Goal: Contribute content: Add original content to the website for others to see

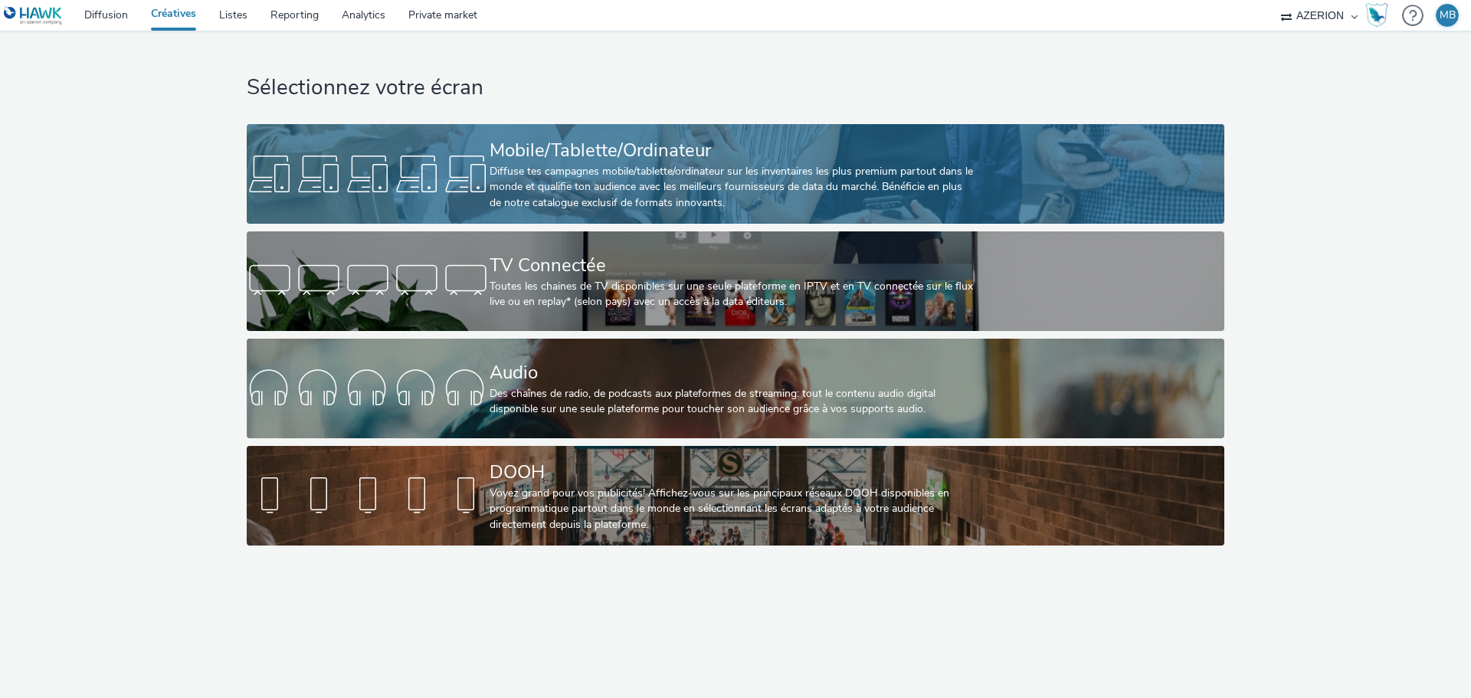
click at [541, 170] on div "Diffuse tes campagnes mobile/tablette/ordinateur sur les inventaires les plus p…" at bounding box center [733, 187] width 486 height 47
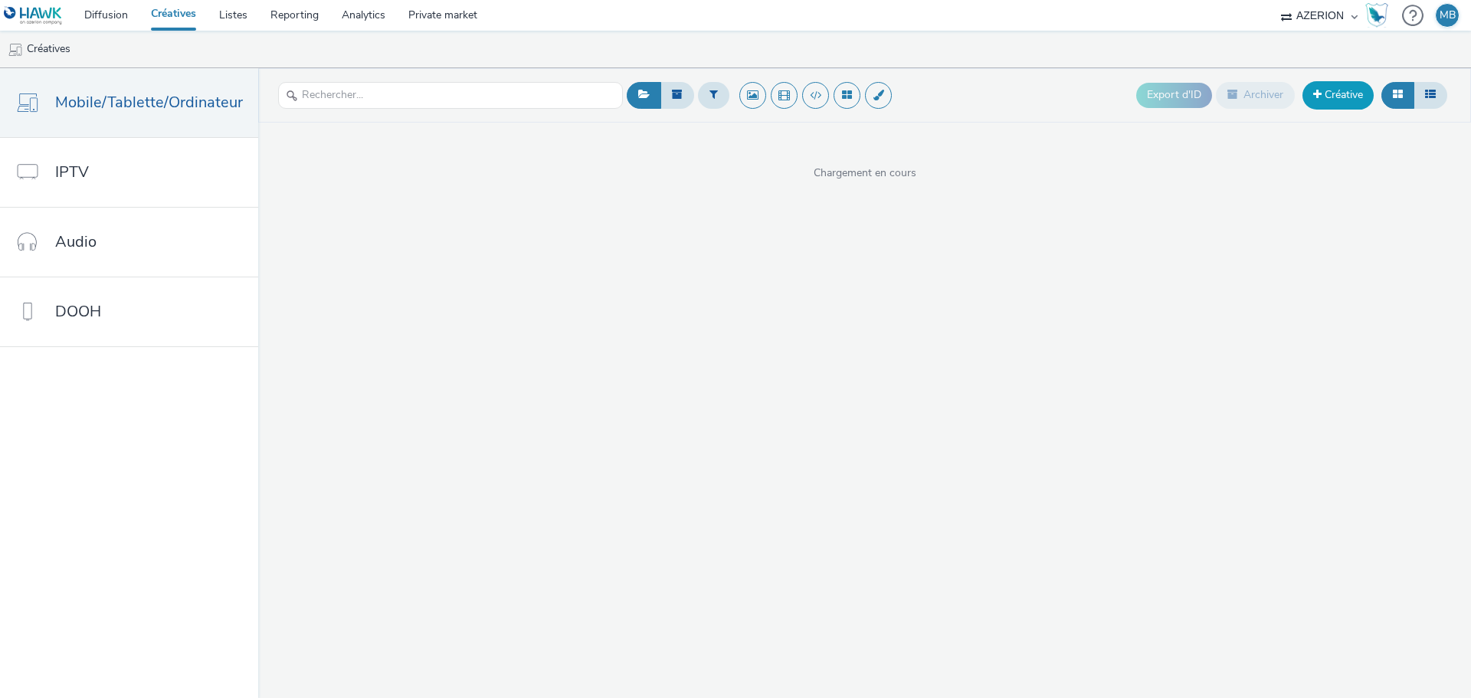
click at [1353, 97] on link "Créative" at bounding box center [1338, 95] width 71 height 28
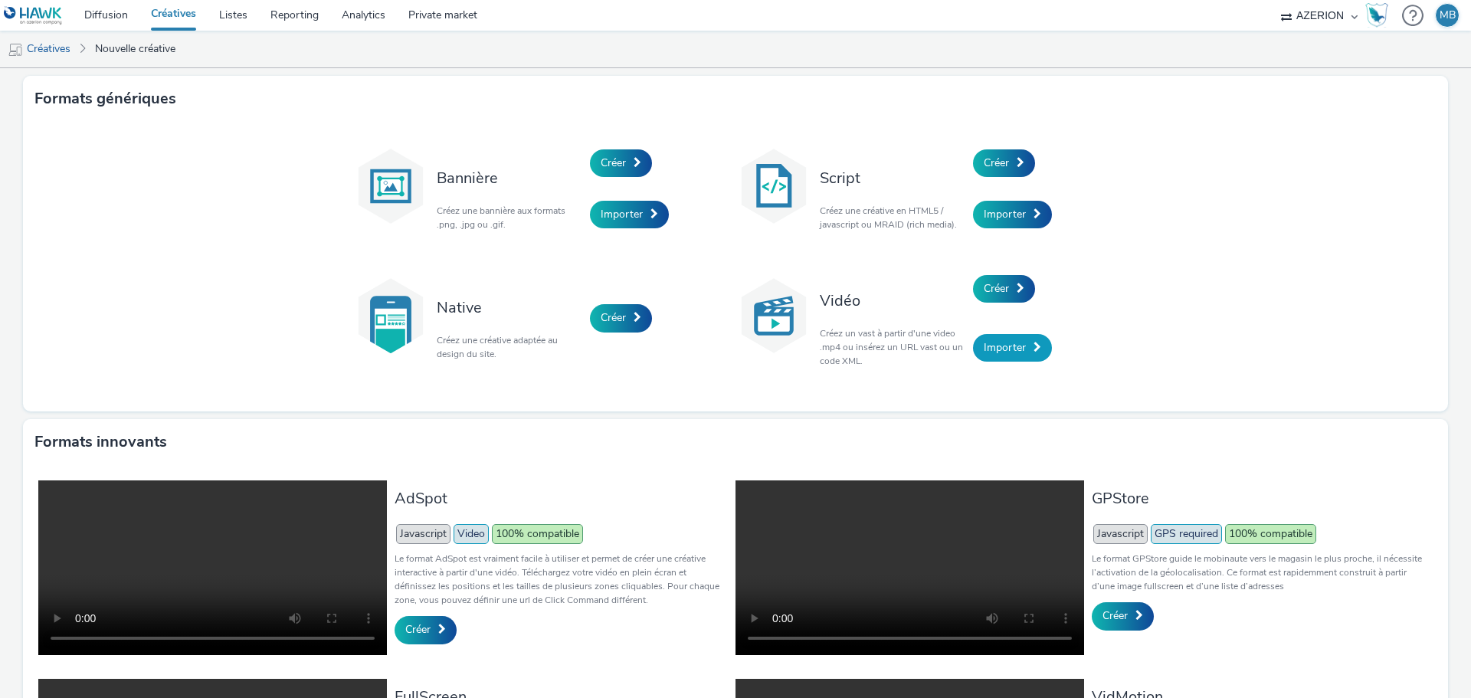
click at [1006, 346] on span "Importer" at bounding box center [1005, 347] width 42 height 15
click at [987, 302] on link "Créer" at bounding box center [1004, 289] width 62 height 28
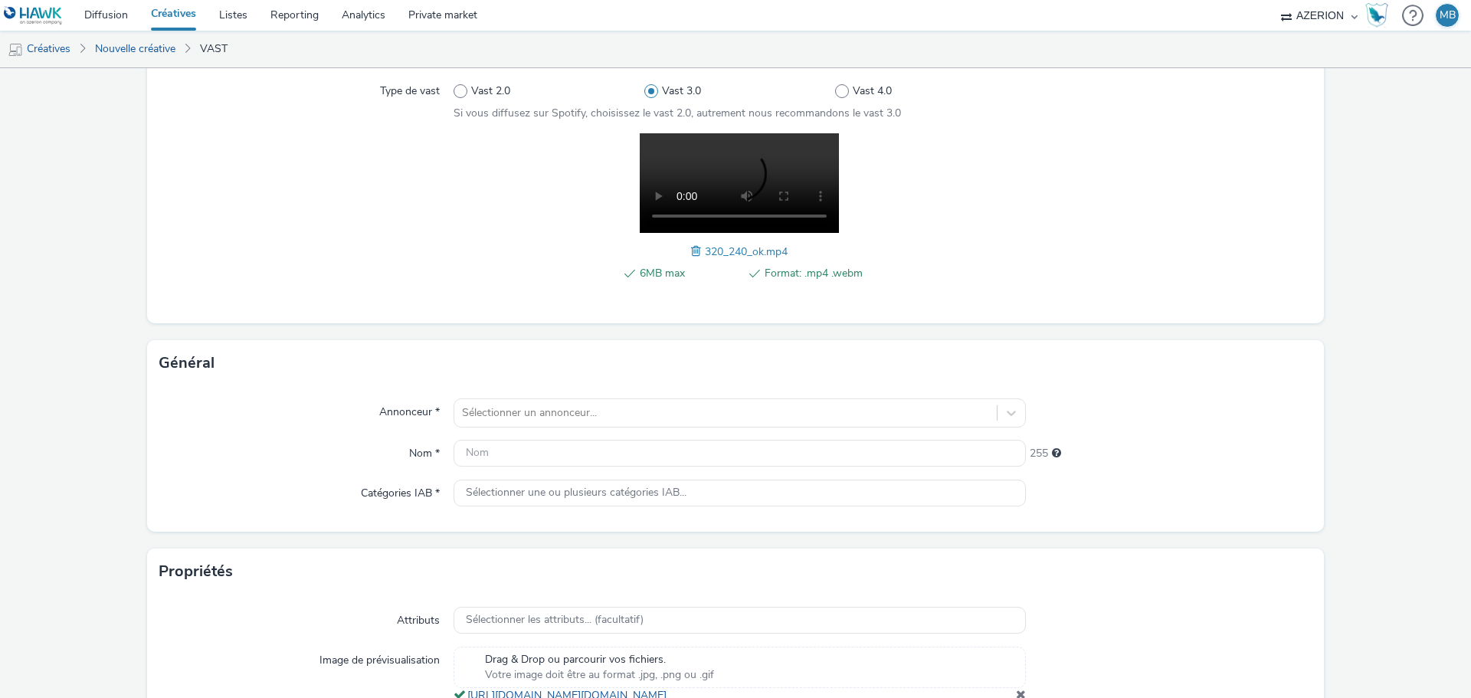
scroll to position [307, 0]
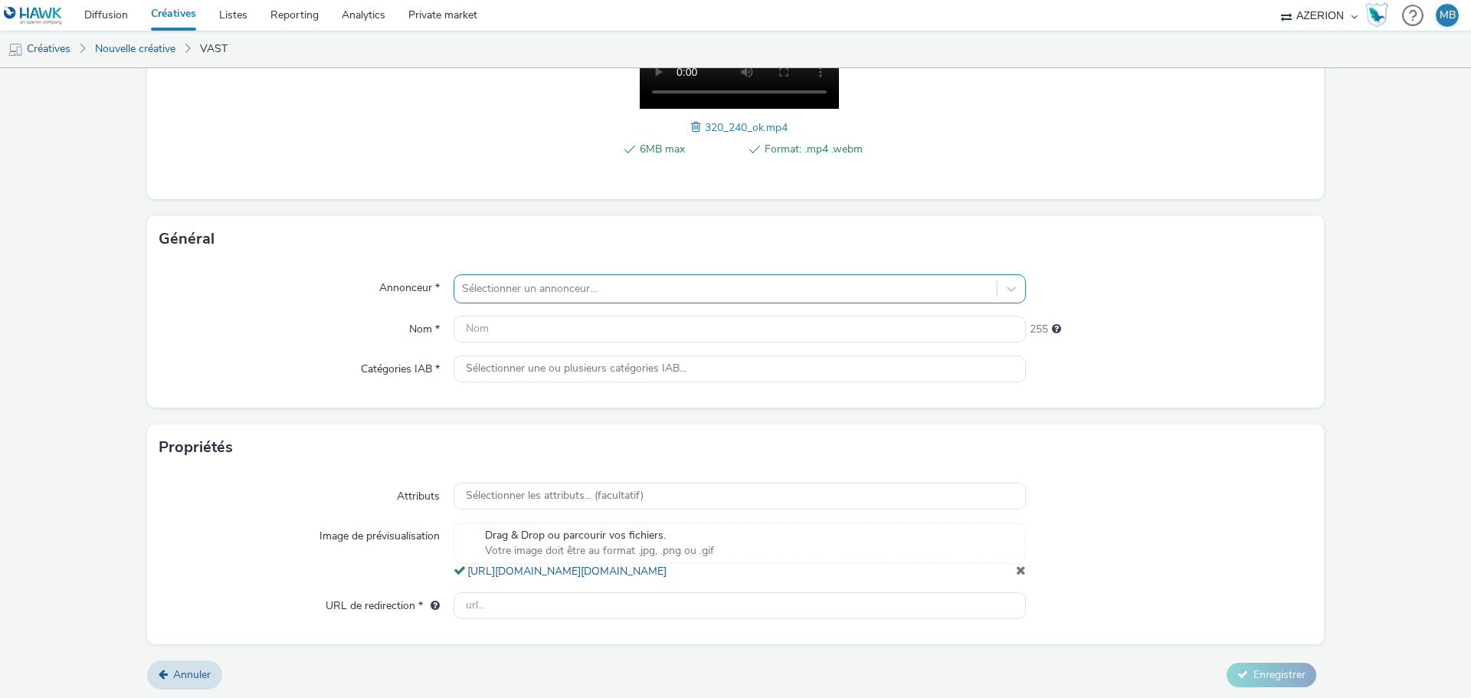
click at [639, 299] on div "Sélectionner un annonceur..." at bounding box center [725, 289] width 543 height 25
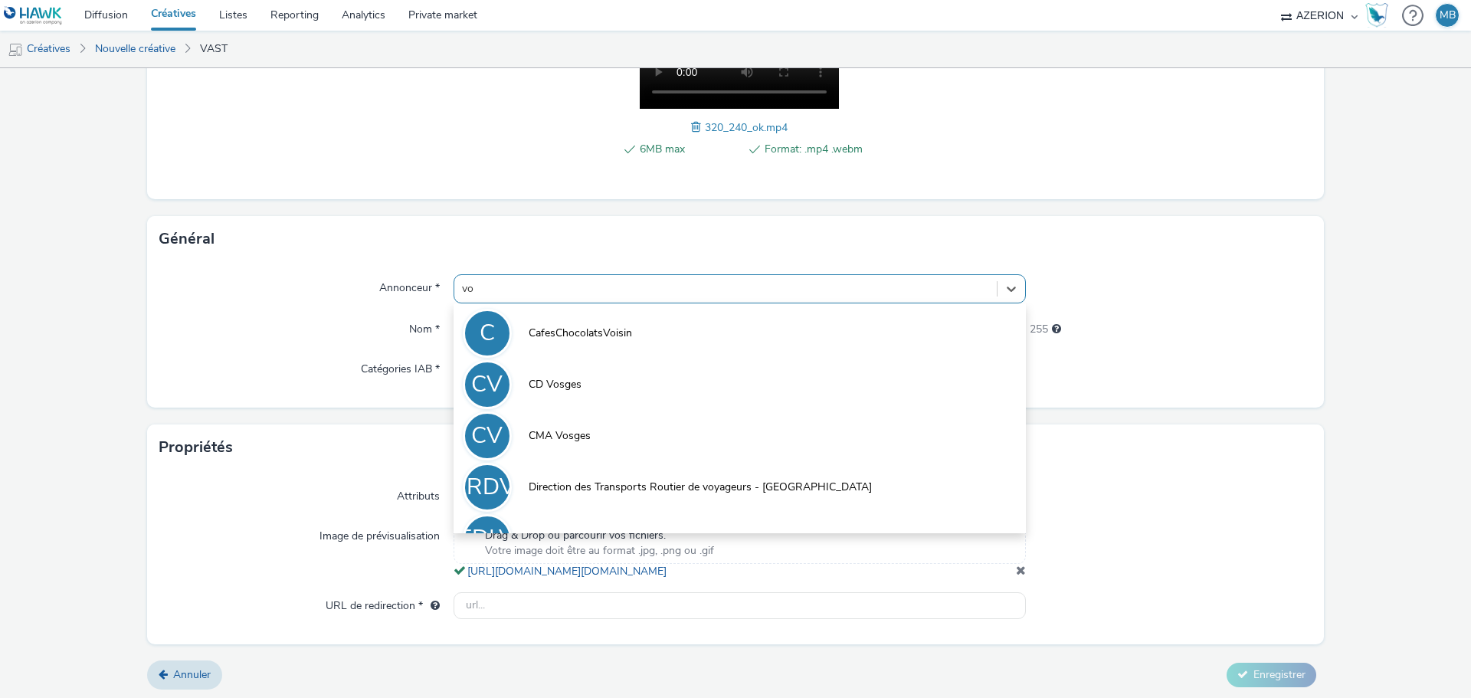
type input "v"
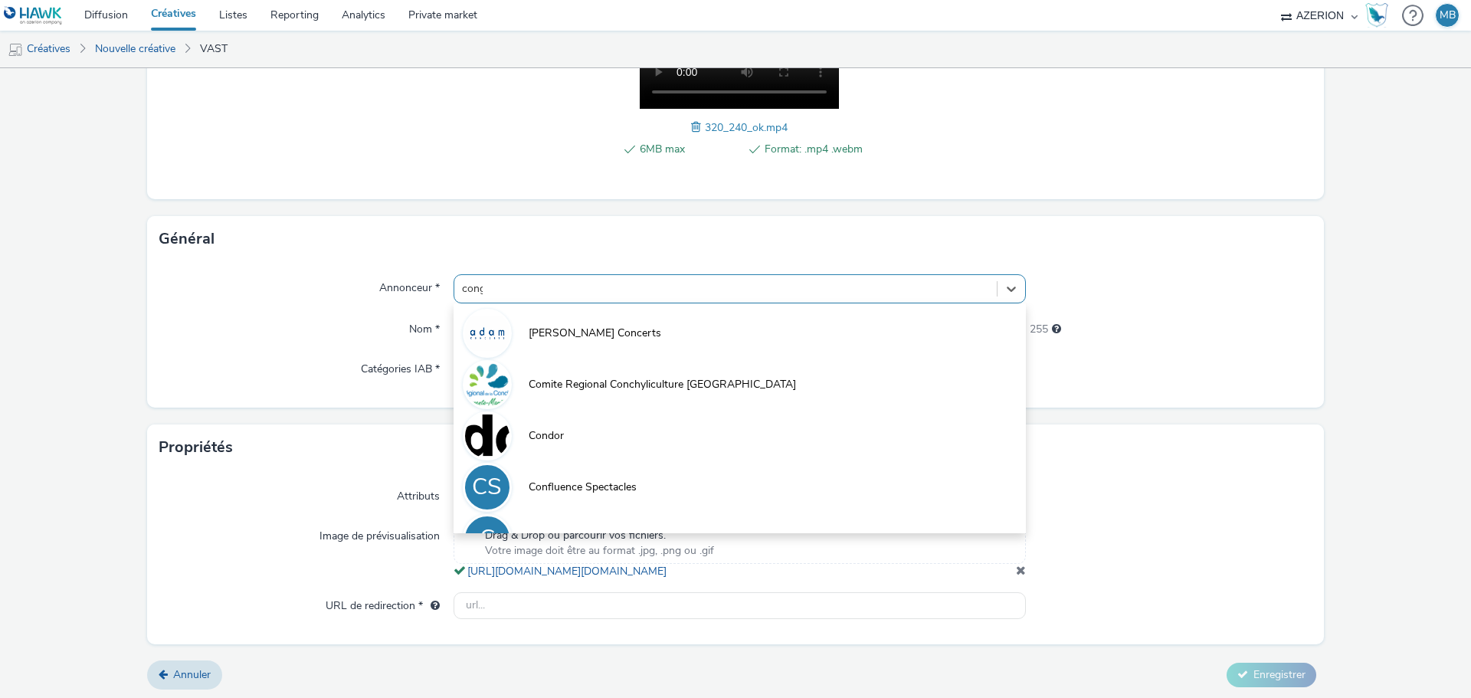
type input "congo"
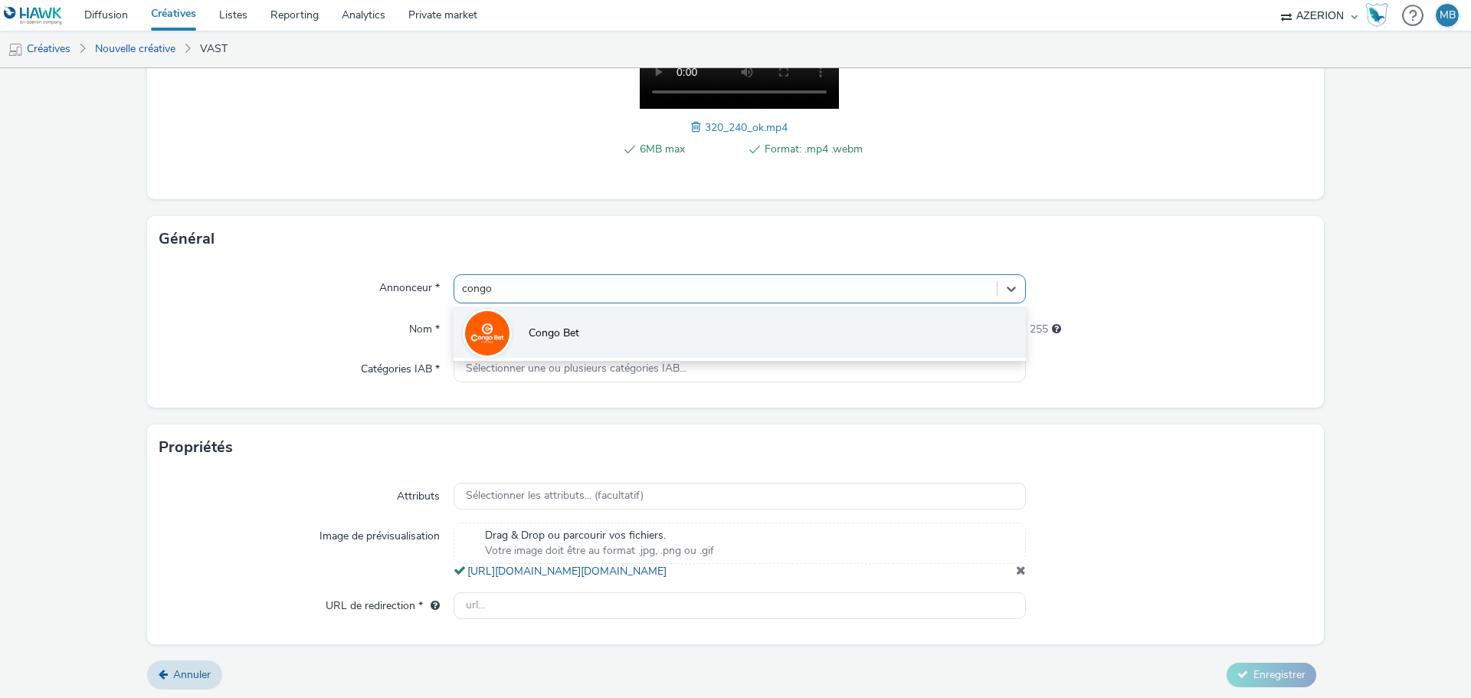
click at [634, 321] on li "Congo Bet" at bounding box center [740, 332] width 572 height 51
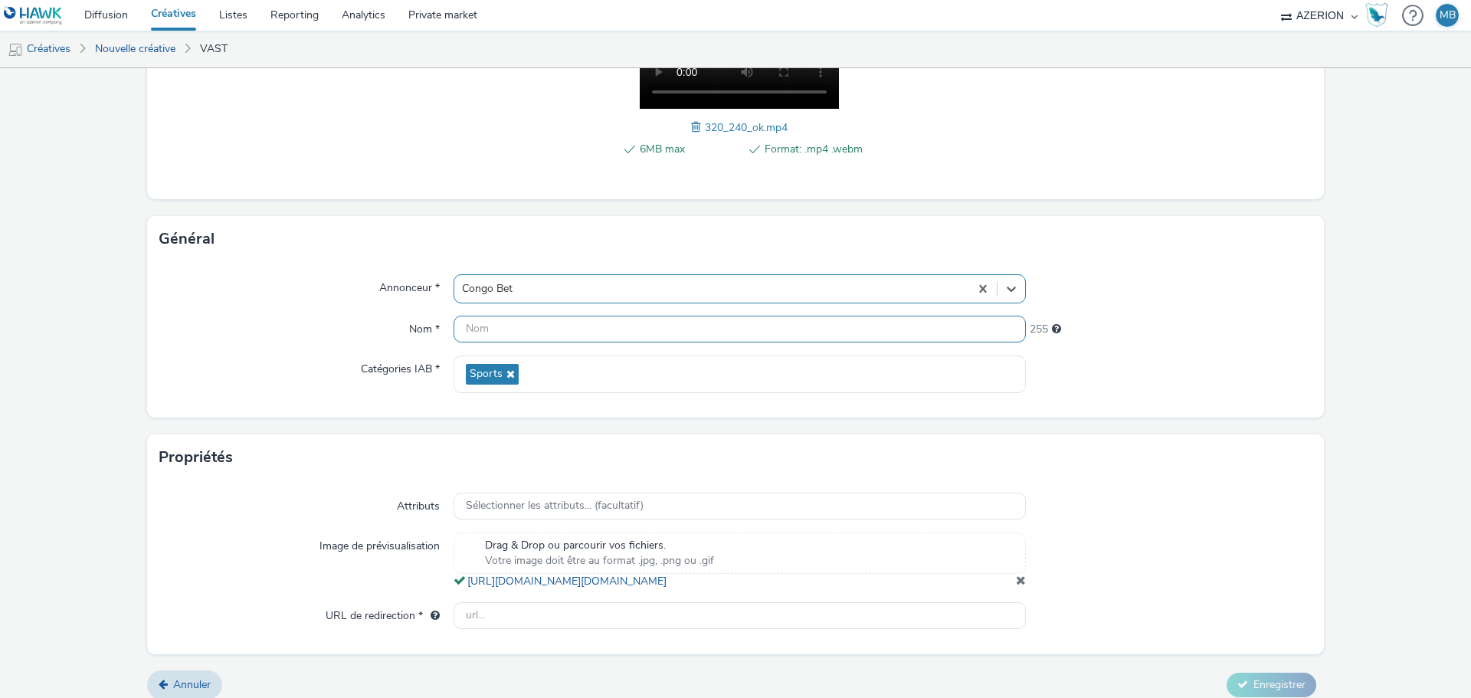
click at [631, 328] on input "text" at bounding box center [740, 329] width 572 height 27
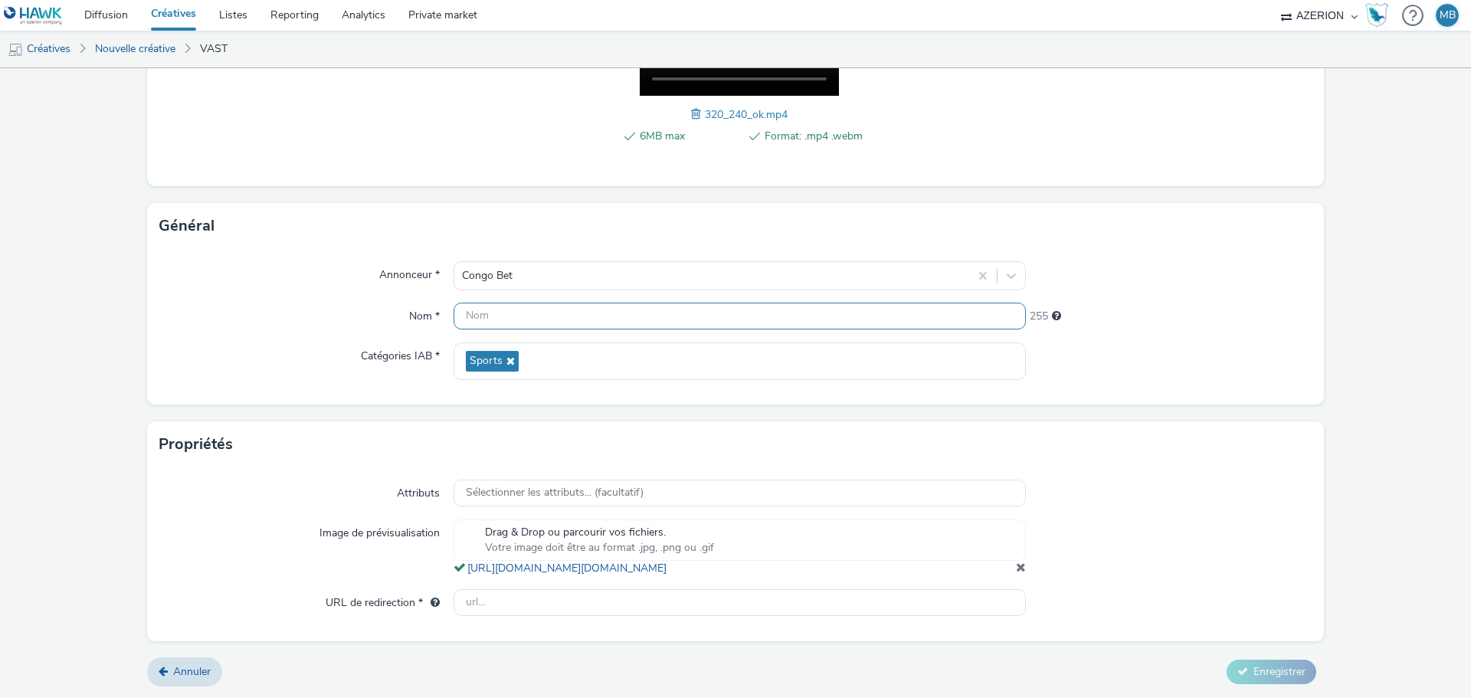
scroll to position [335, 0]
click at [1221, 450] on div "Propriétés" at bounding box center [735, 444] width 1177 height 46
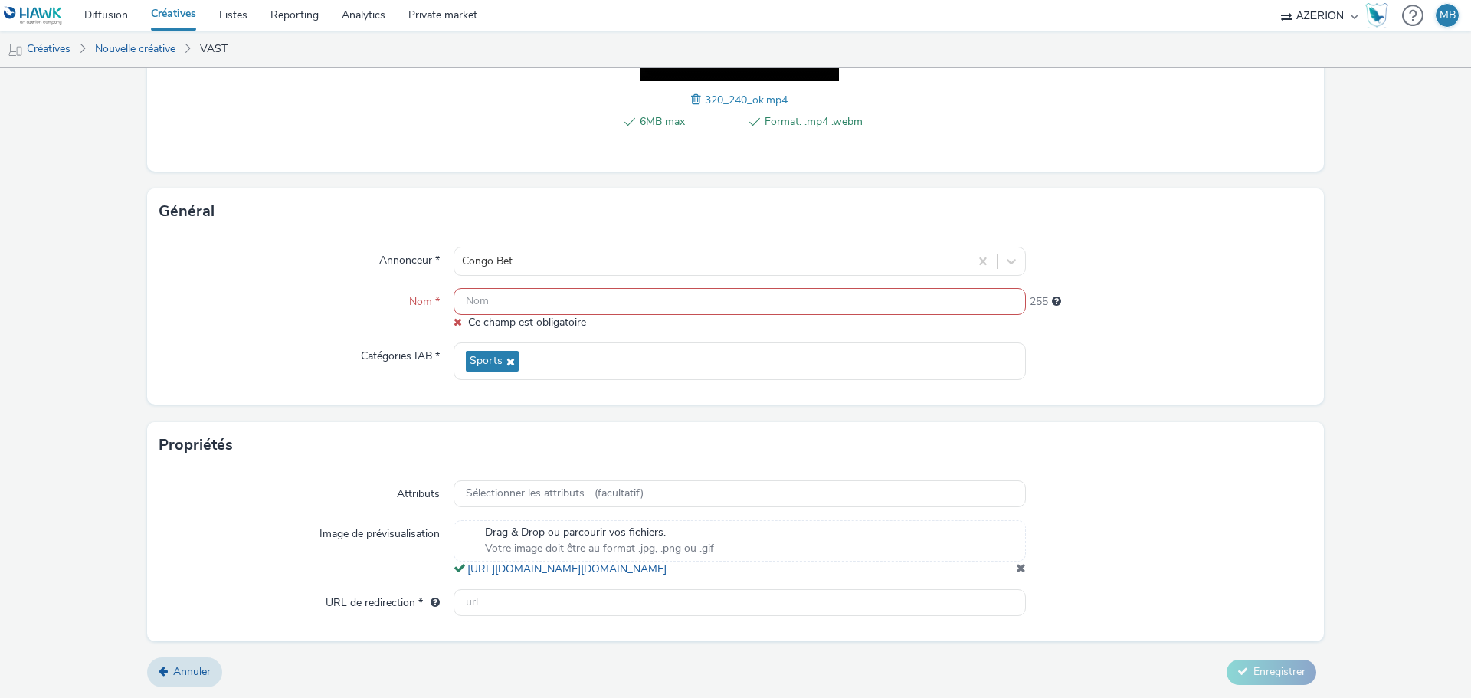
scroll to position [350, 0]
click at [614, 290] on input "text" at bounding box center [740, 301] width 572 height 27
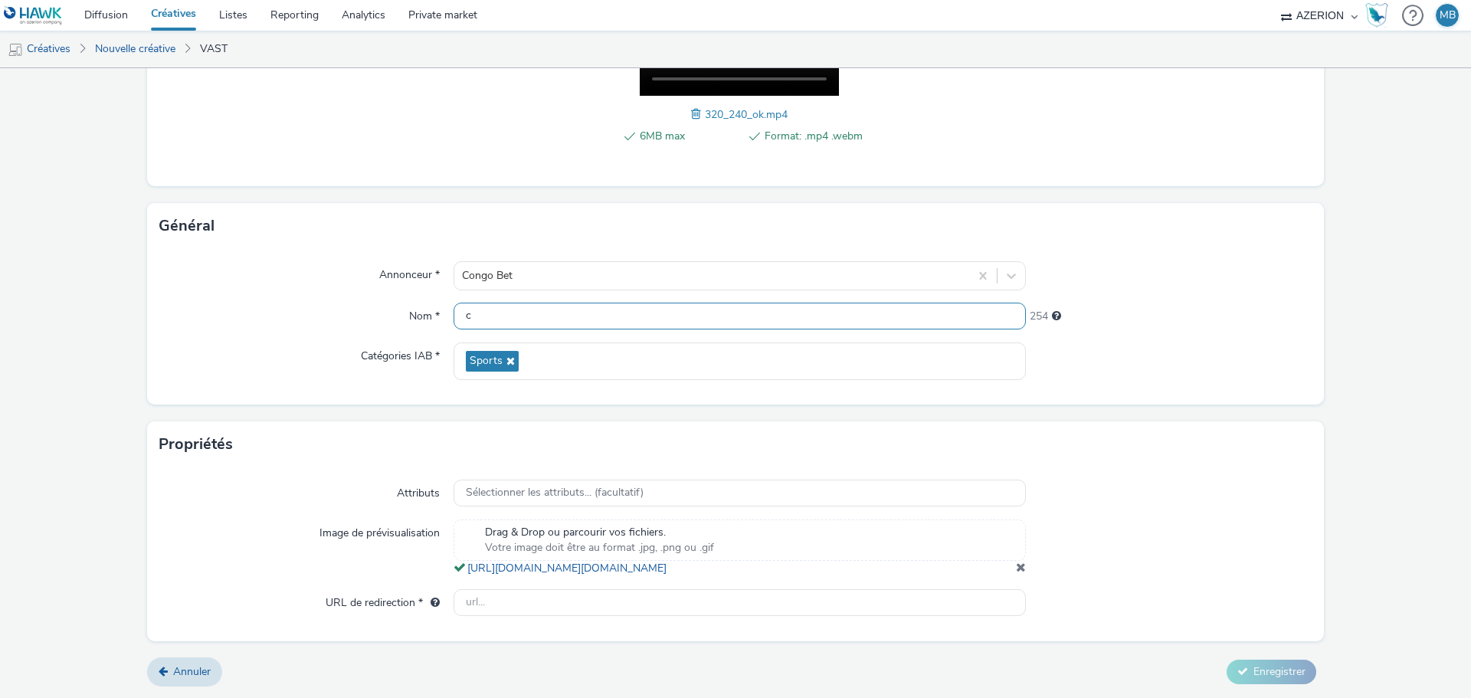
scroll to position [335, 0]
type input "c"
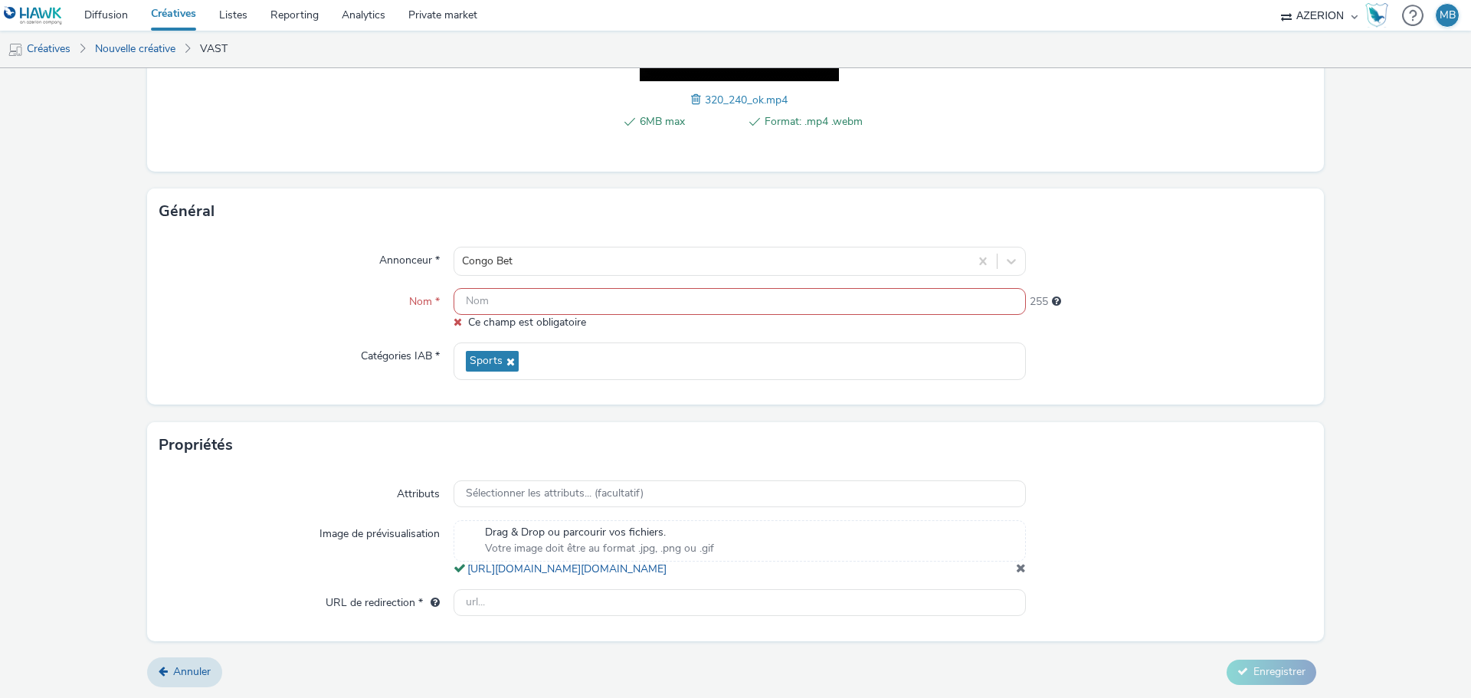
click at [713, 288] on input "text" at bounding box center [740, 301] width 572 height 27
click at [739, 288] on input "text" at bounding box center [740, 301] width 572 height 27
click at [552, 288] on input "text" at bounding box center [740, 301] width 572 height 27
paste input "CosaVostra"
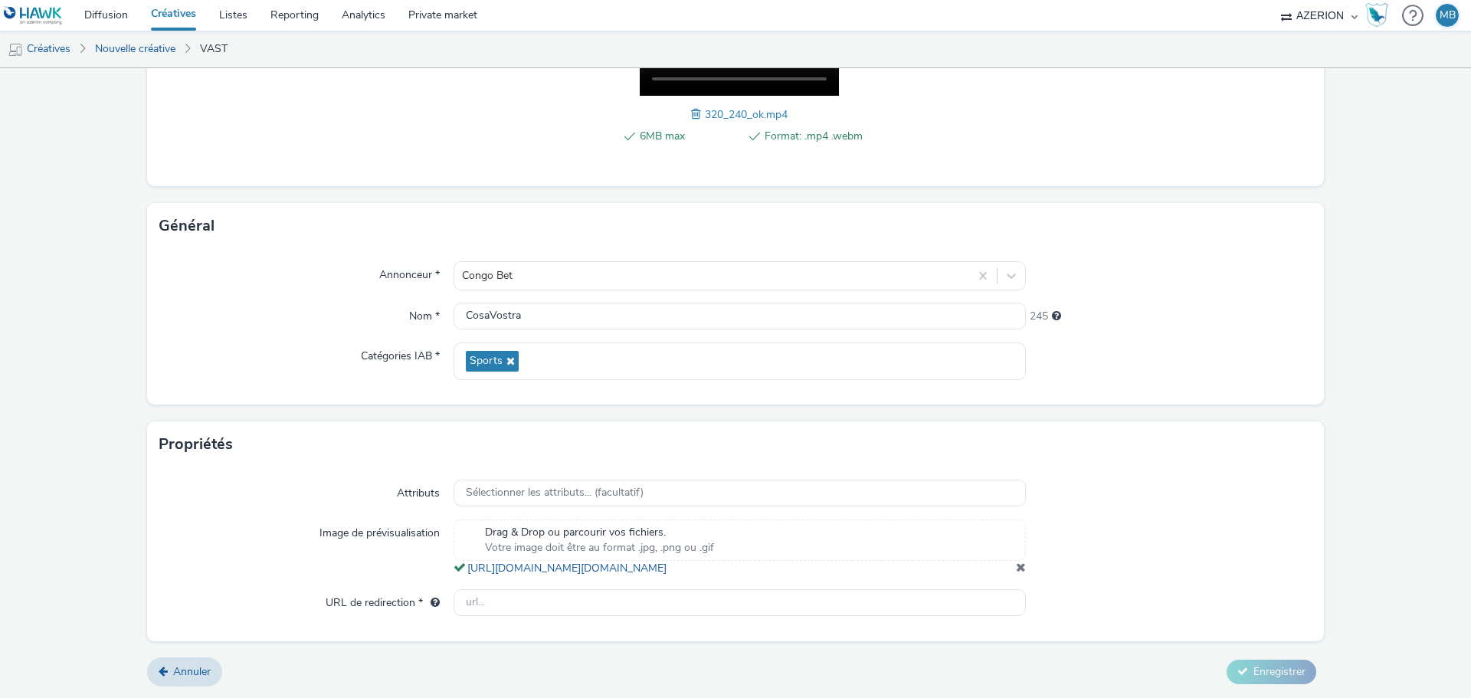
click at [1136, 308] on div "245" at bounding box center [1169, 313] width 287 height 21
drag, startPoint x: 553, startPoint y: 305, endPoint x: 395, endPoint y: 301, distance: 157.9
click at [395, 303] on div "Nom * CosaVostra 245" at bounding box center [735, 317] width 1153 height 28
click at [373, 303] on div "Nom *" at bounding box center [306, 317] width 294 height 28
drag, startPoint x: 569, startPoint y: 306, endPoint x: 345, endPoint y: 319, distance: 224.9
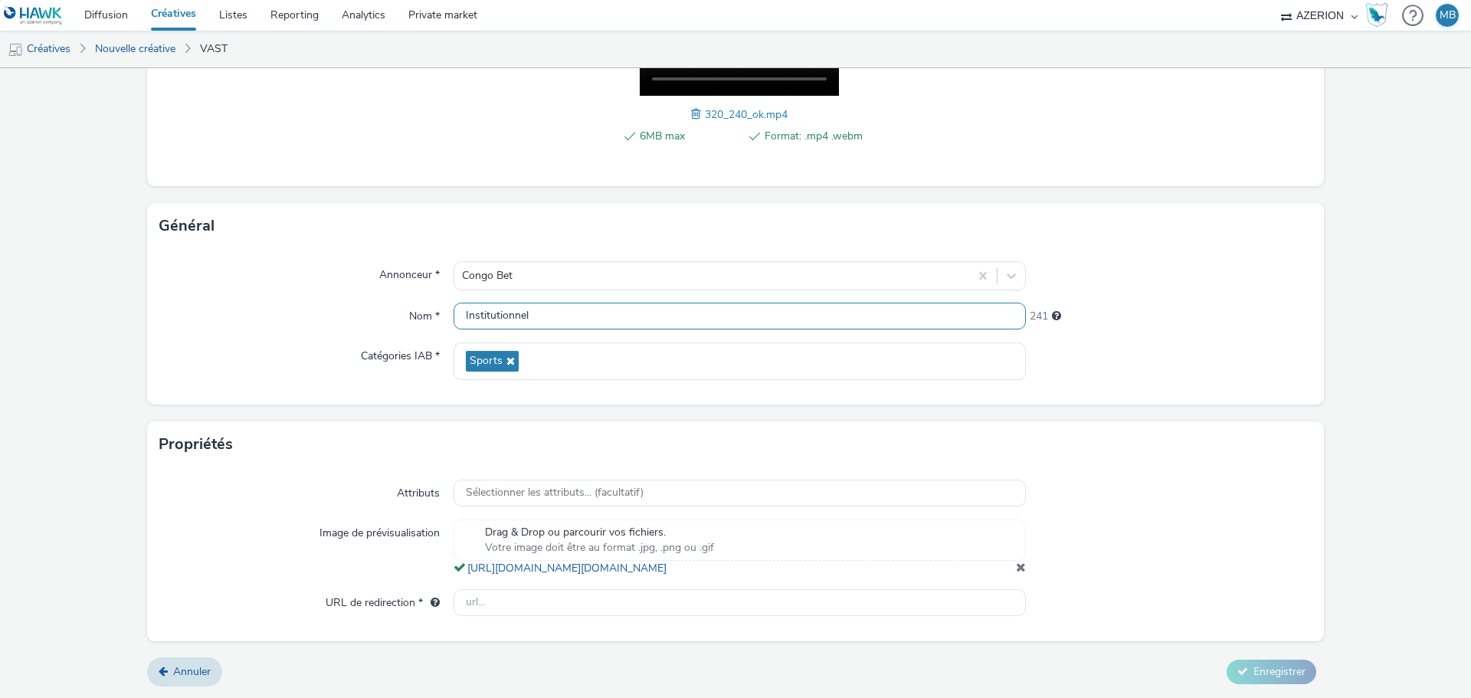
click at [345, 319] on div "Annonceur * Congo Bet Nom * Institutionnel 241 Catégories IAB * Sports" at bounding box center [735, 327] width 1177 height 156
type input "Video Funny"
click at [1118, 323] on div "Annonceur * Congo Bet Nom * Video Funny 244 Catégories IAB * Sports" at bounding box center [735, 327] width 1177 height 156
click at [1276, 427] on div "Propriétés" at bounding box center [735, 444] width 1177 height 46
click at [1257, 532] on div at bounding box center [1169, 548] width 287 height 57
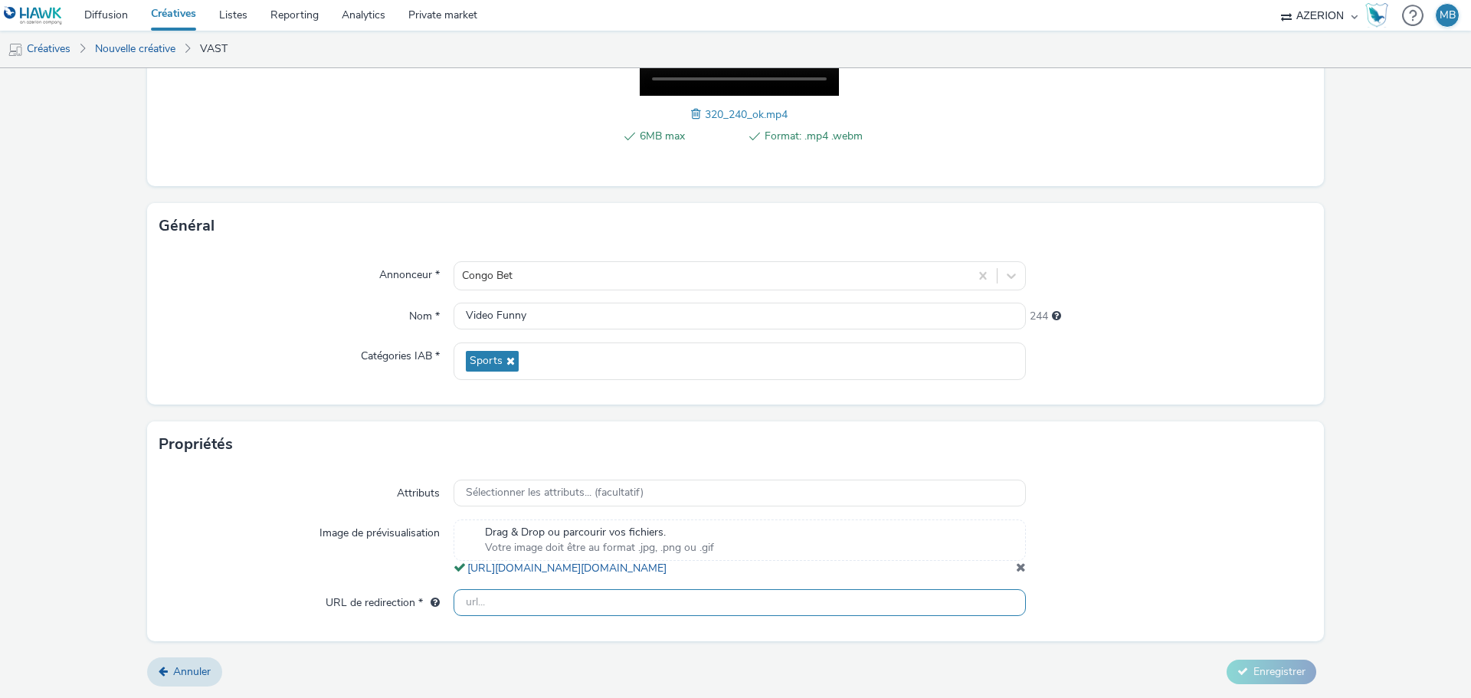
click at [877, 601] on input "text" at bounding box center [740, 602] width 572 height 27
click at [1195, 580] on div "Attributs Sélectionner les attributs... (facultatif) Image de prévisualisation …" at bounding box center [735, 553] width 1177 height 173
click at [515, 603] on input "text" at bounding box center [740, 602] width 572 height 27
paste input "[URL][DOMAIN_NAME]"
drag, startPoint x: 640, startPoint y: 603, endPoint x: 590, endPoint y: 622, distance: 53.4
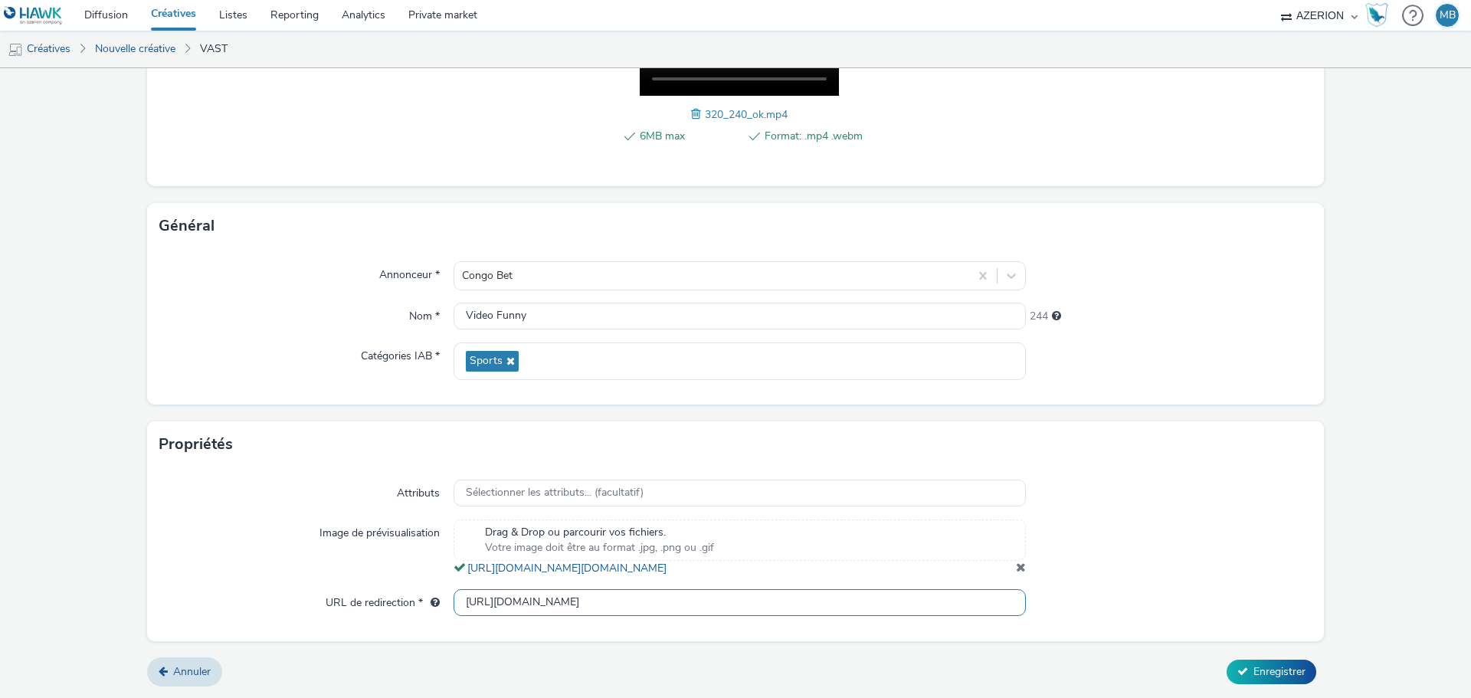
click at [590, 622] on div "Attributs Sélectionner les attributs... (facultatif) Image de prévisualisation …" at bounding box center [735, 553] width 1177 height 173
type input "[URL][DOMAIN_NAME]"
click at [1263, 672] on span "Enregistrer" at bounding box center [1280, 671] width 52 height 15
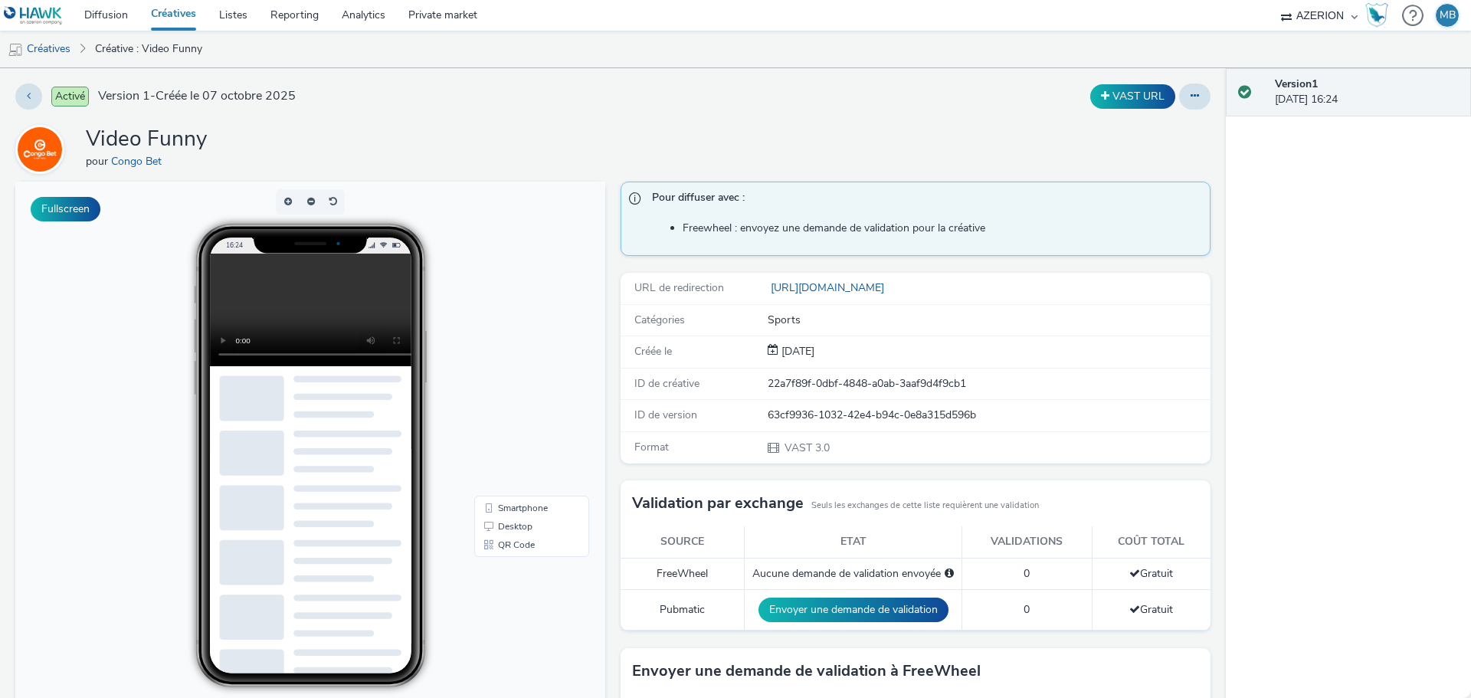
click at [182, 23] on link "Créatives" at bounding box center [173, 15] width 68 height 31
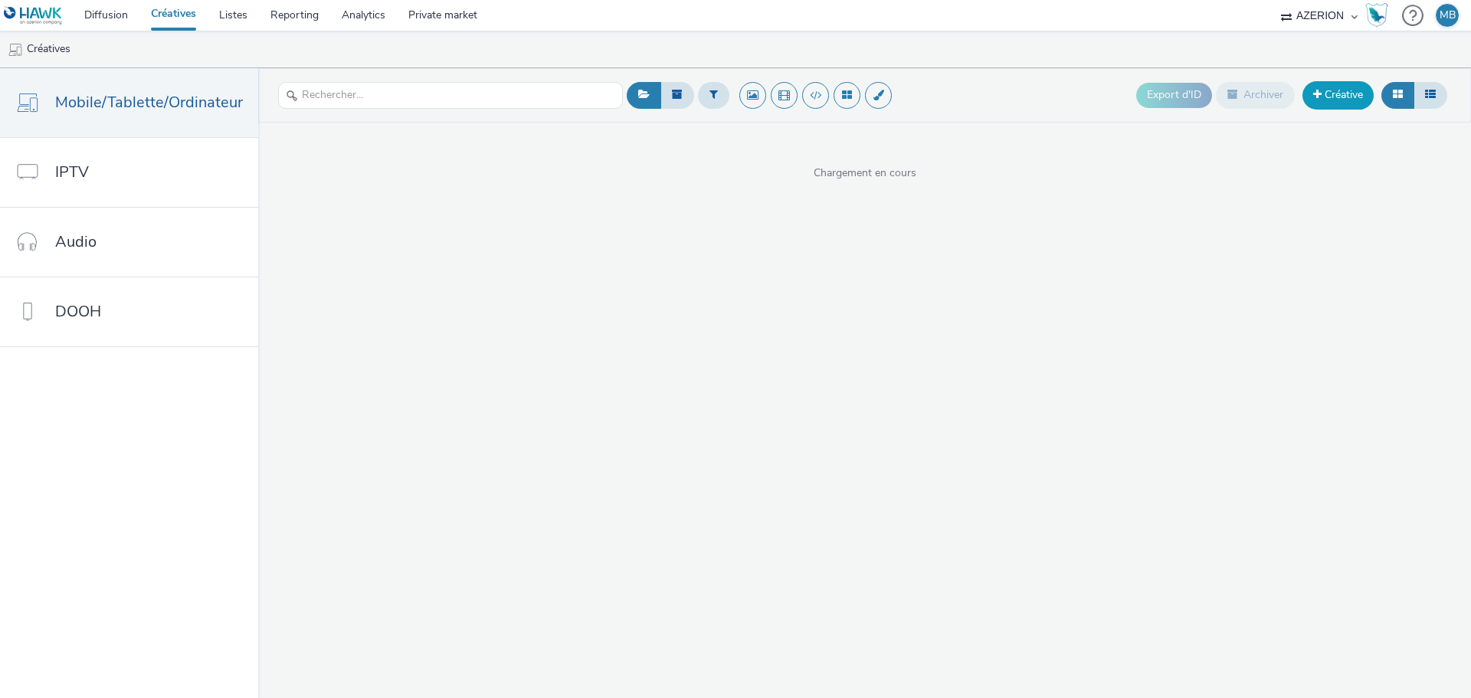
click at [1350, 103] on link "Créative" at bounding box center [1338, 95] width 71 height 28
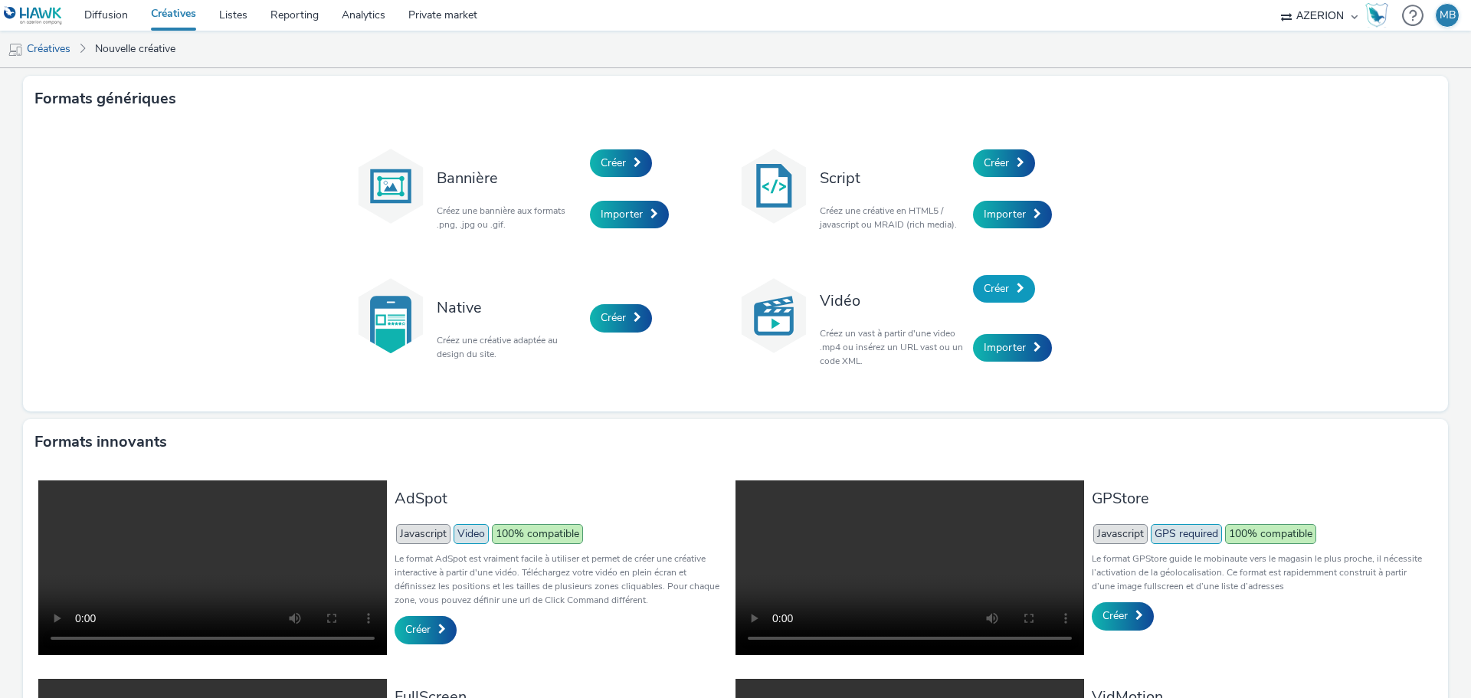
click at [1005, 292] on link "Créer" at bounding box center [1004, 289] width 62 height 28
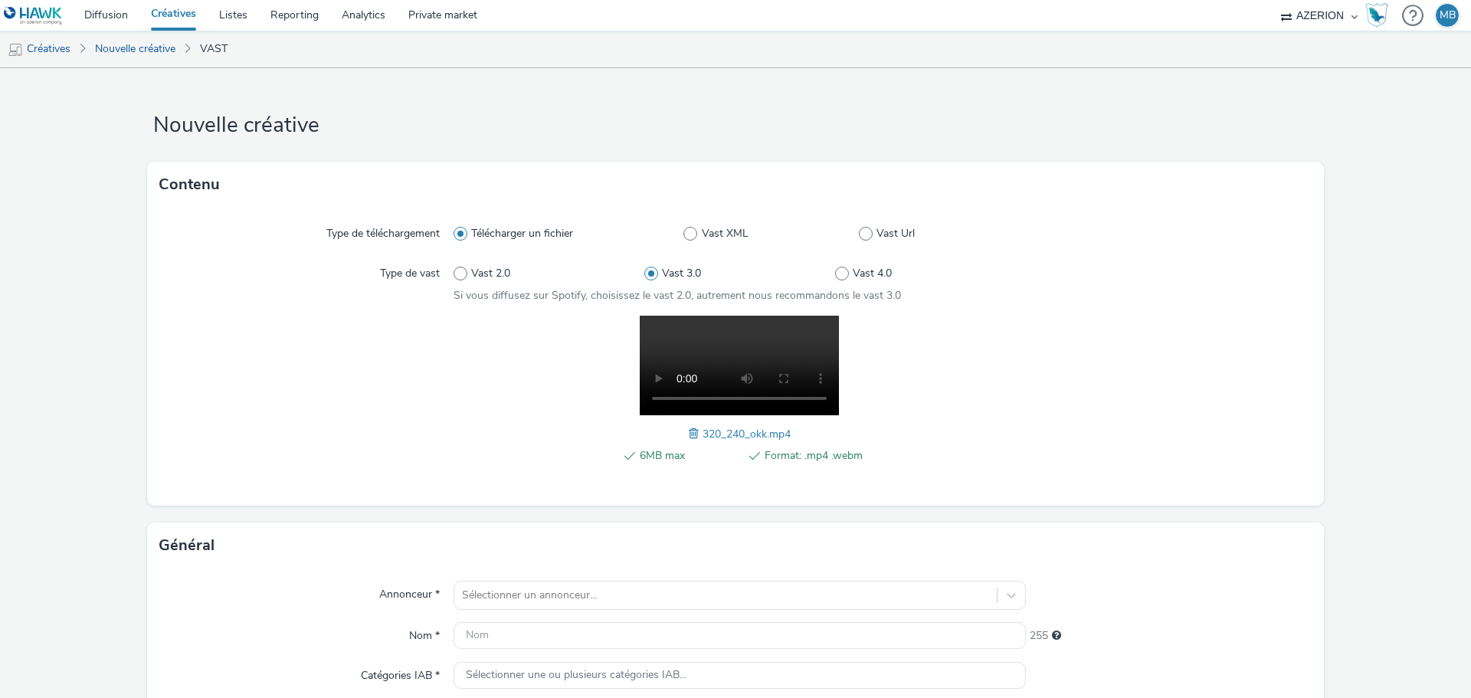
click at [363, 398] on div at bounding box center [306, 398] width 294 height 165
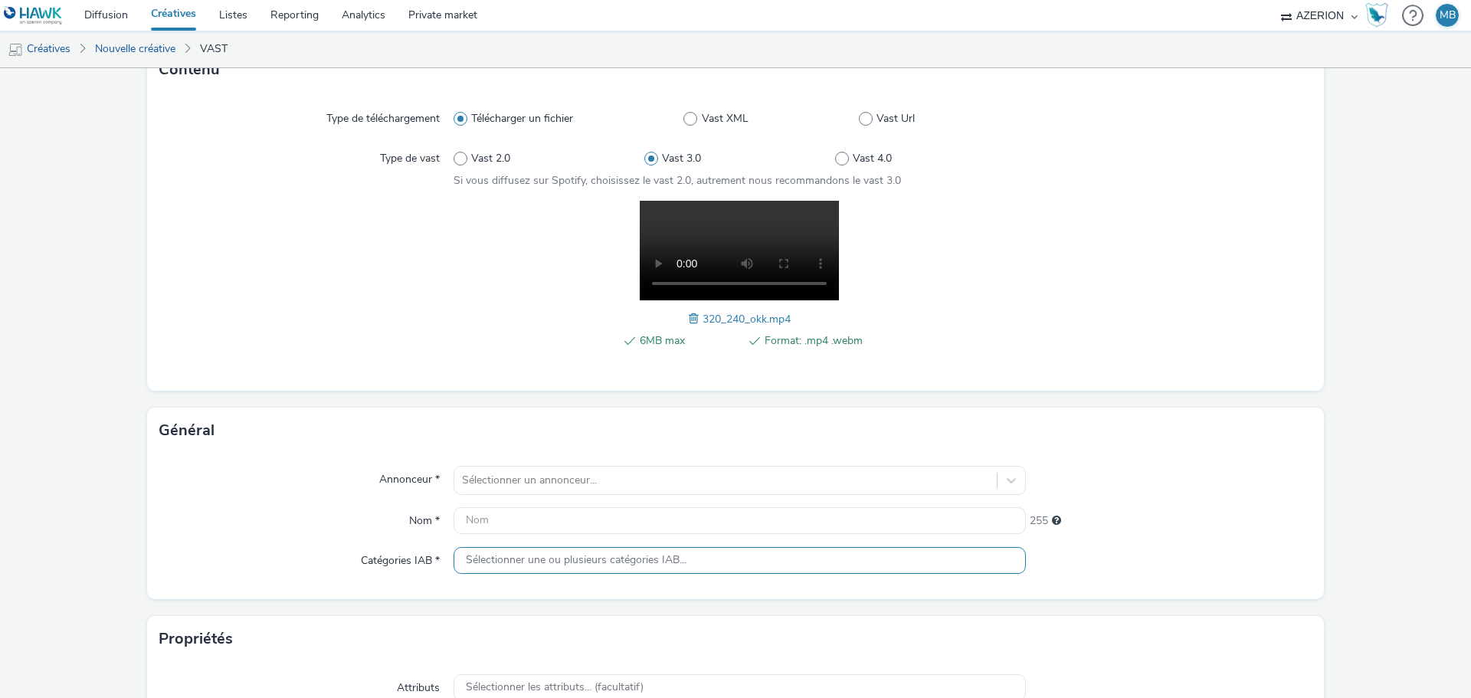
scroll to position [230, 0]
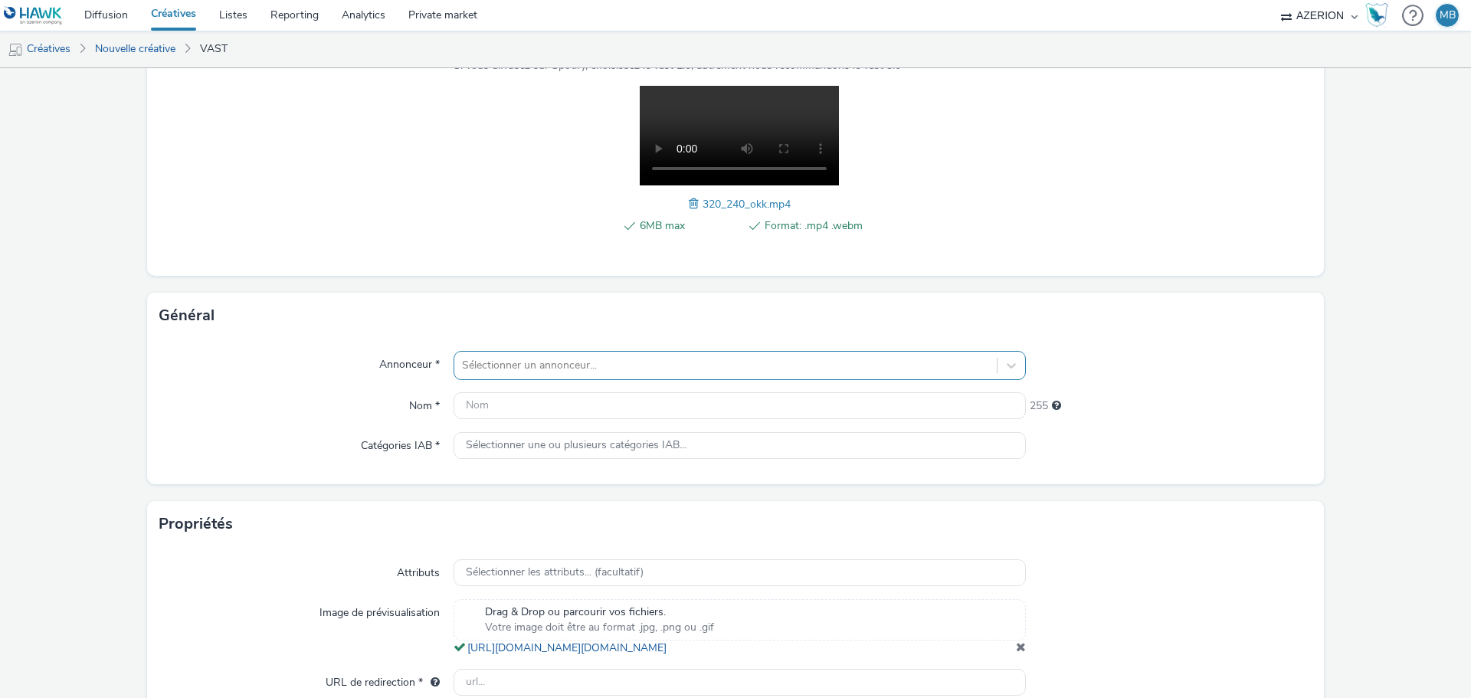
click at [513, 357] on div at bounding box center [725, 365] width 527 height 18
type input "congo"
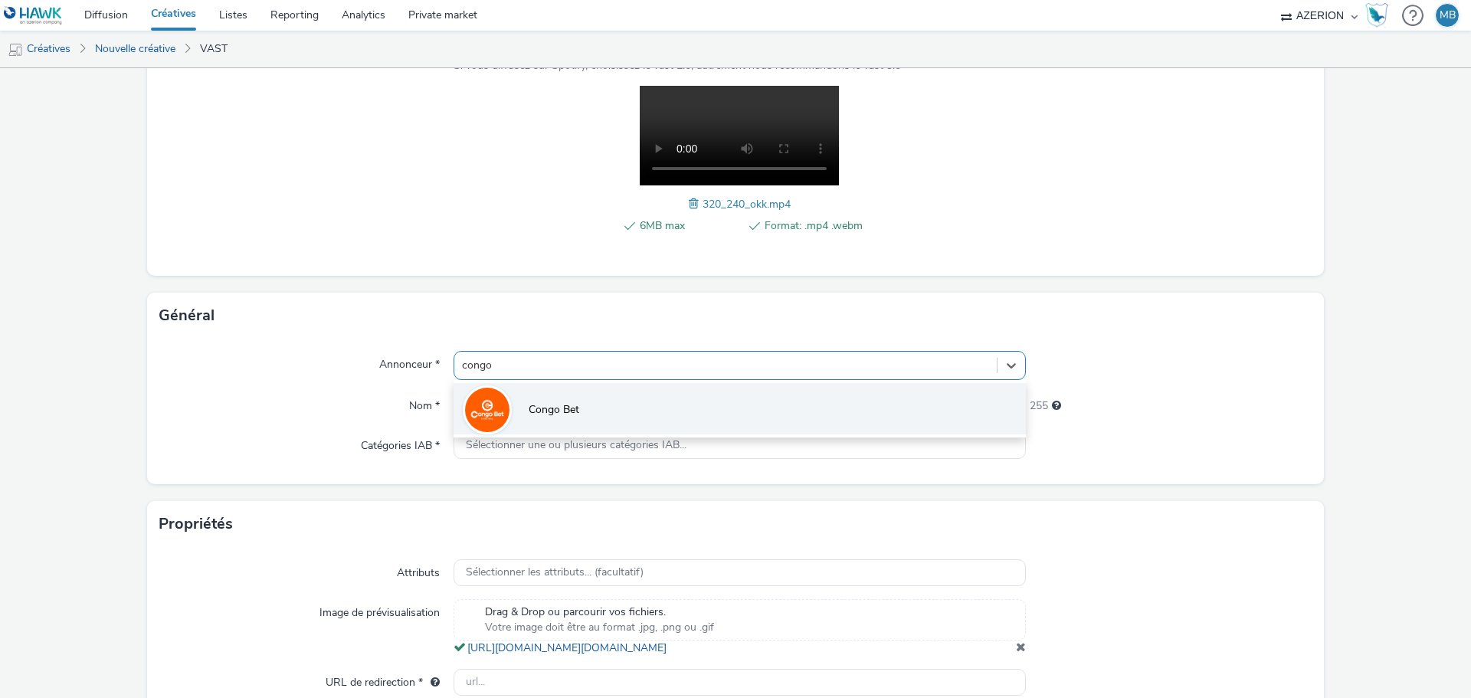
click at [625, 407] on li "Congo Bet" at bounding box center [740, 408] width 572 height 51
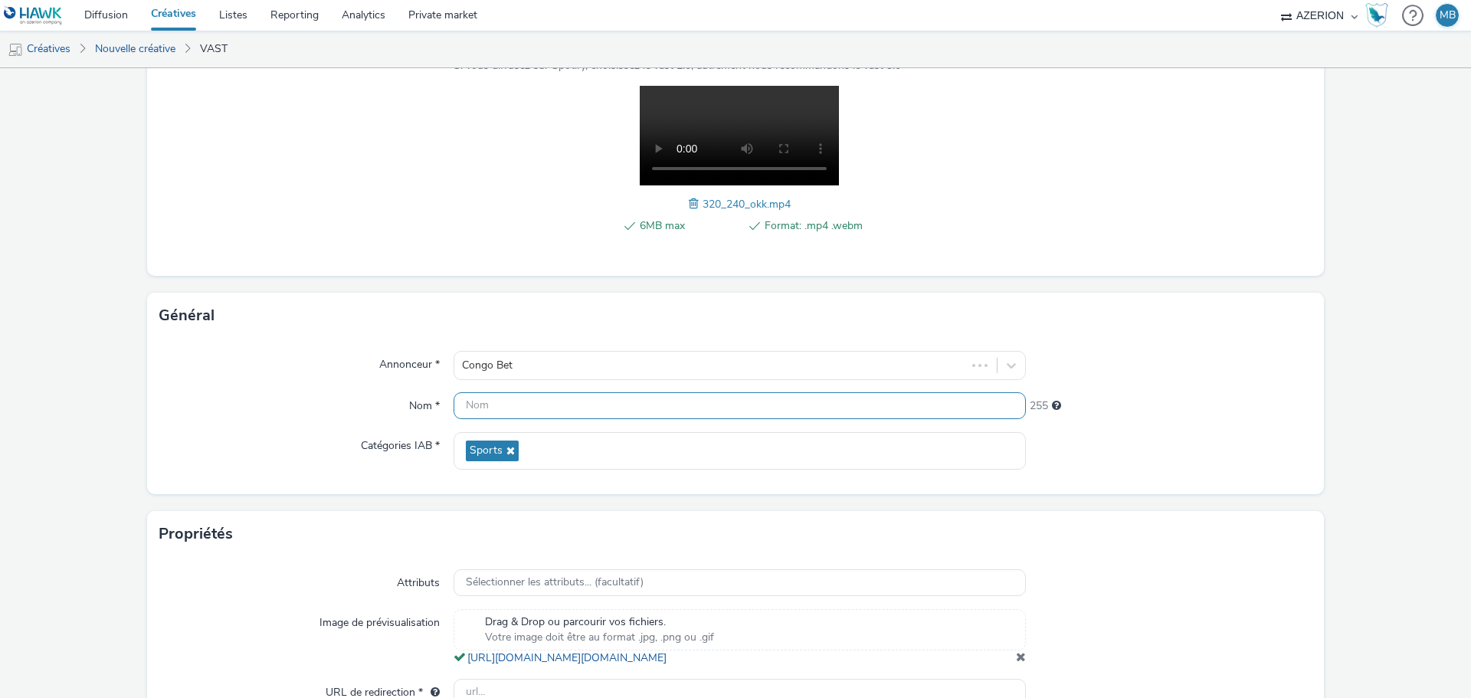
click at [615, 408] on input "text" at bounding box center [740, 405] width 572 height 27
type input "Congolais et fier"
click at [497, 493] on div "Annonceur * Congo Bet Nom * Congolais et fier 238 Catégories IAB * Sports" at bounding box center [735, 417] width 1177 height 156
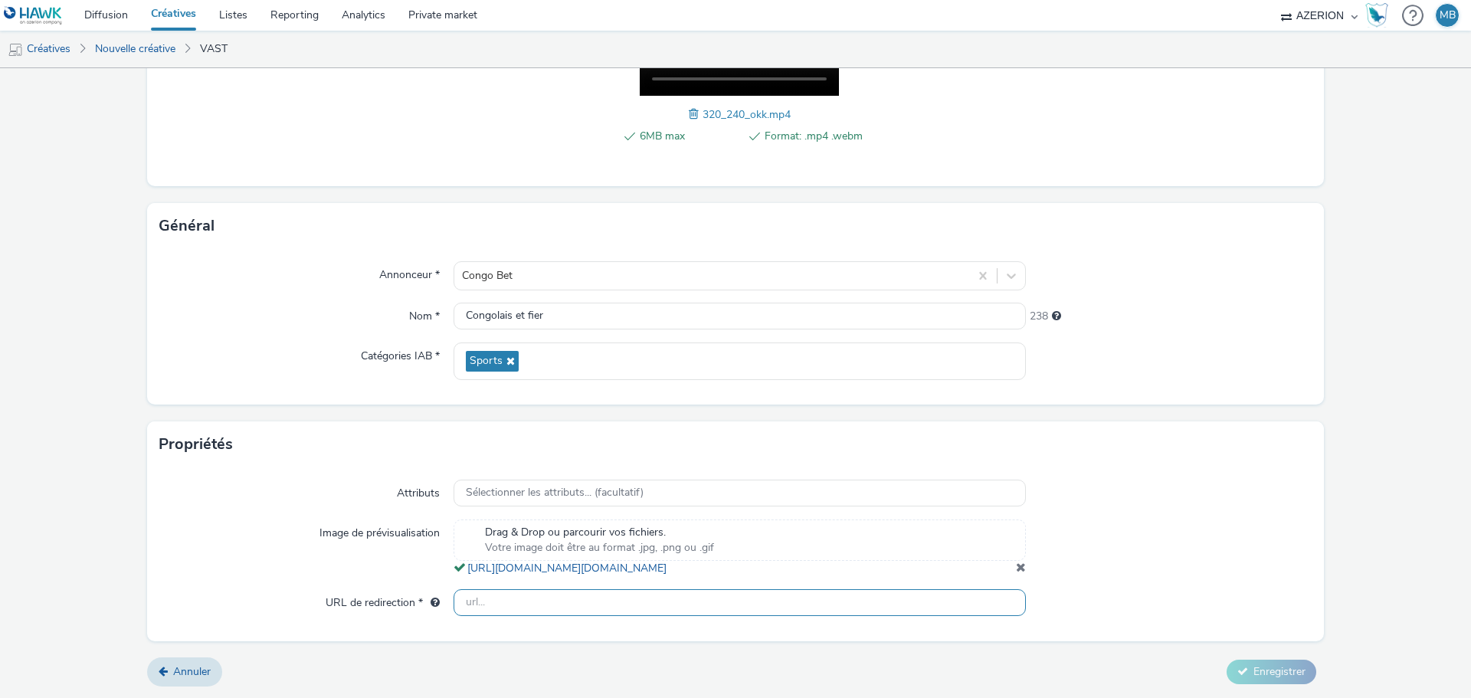
click at [569, 600] on input "text" at bounding box center [740, 602] width 572 height 27
type input "[URL][DOMAIN_NAME]"
click at [1254, 671] on span "Enregistrer" at bounding box center [1280, 671] width 52 height 15
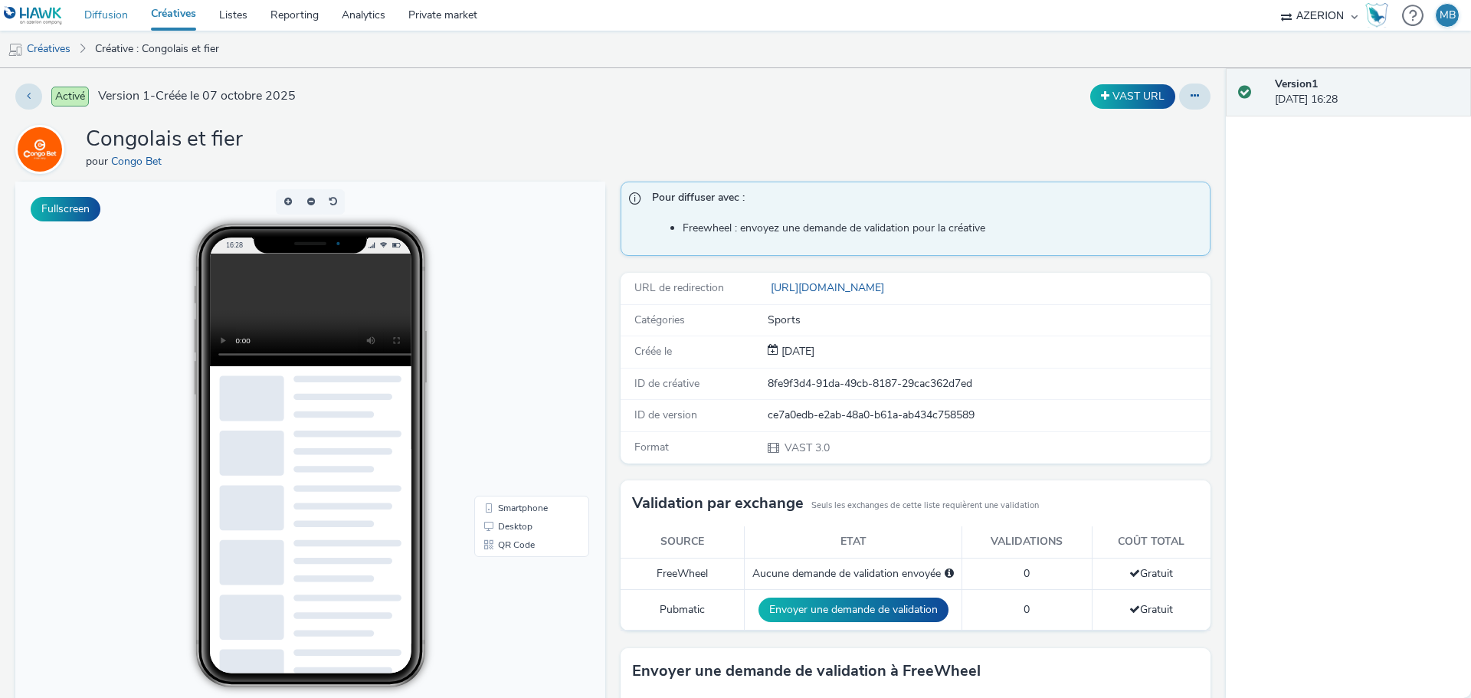
click at [116, 19] on link "Diffusion" at bounding box center [106, 15] width 67 height 31
